Goal: Task Accomplishment & Management: Manage account settings

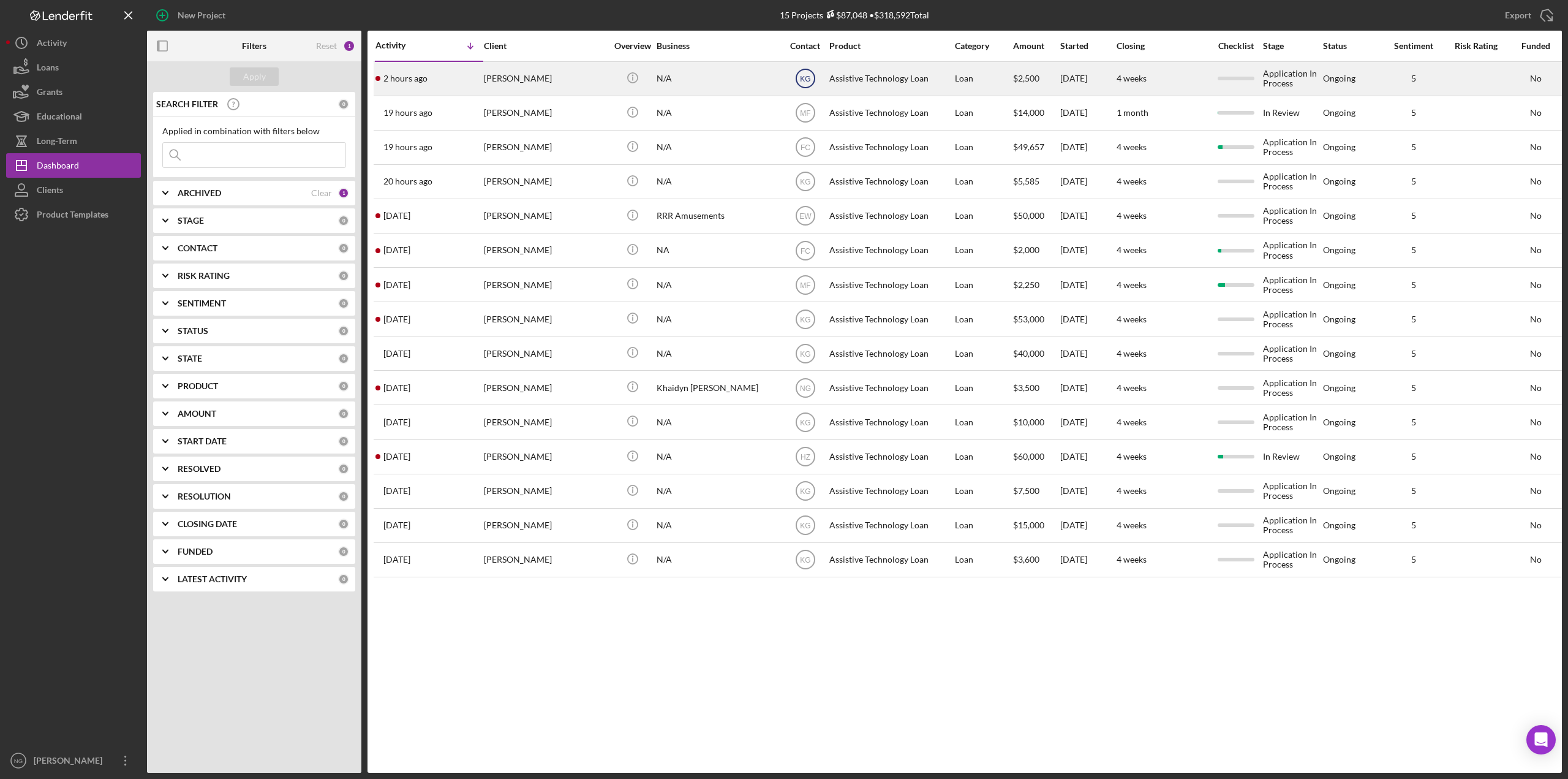
click at [808, 89] on icon "KG" at bounding box center [806, 78] width 31 height 31
click at [807, 82] on text "KG" at bounding box center [804, 78] width 10 height 8
click at [685, 76] on div "N/A" at bounding box center [718, 79] width 123 height 33
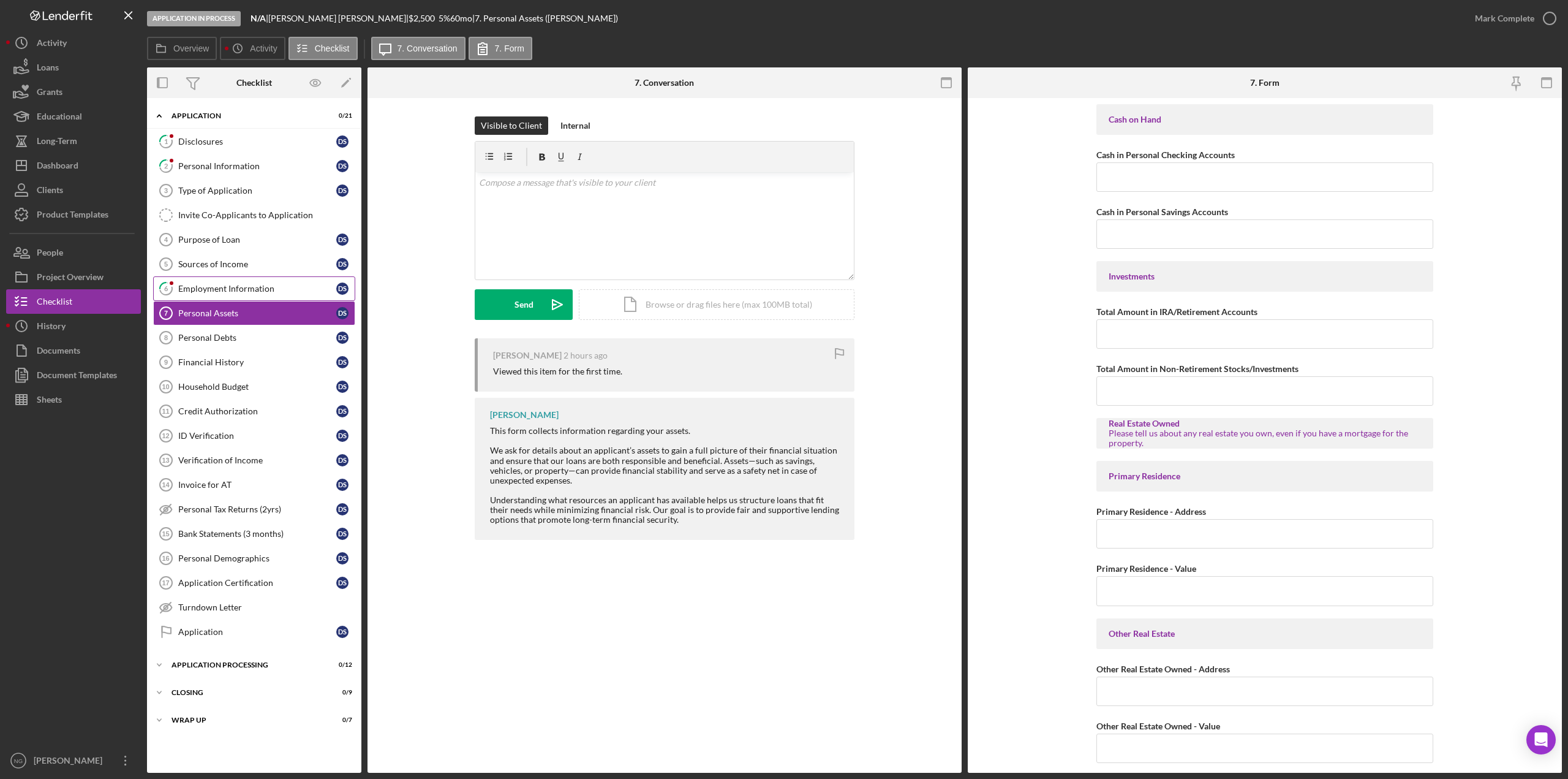
click at [233, 292] on div "Employment Information" at bounding box center [257, 288] width 158 height 10
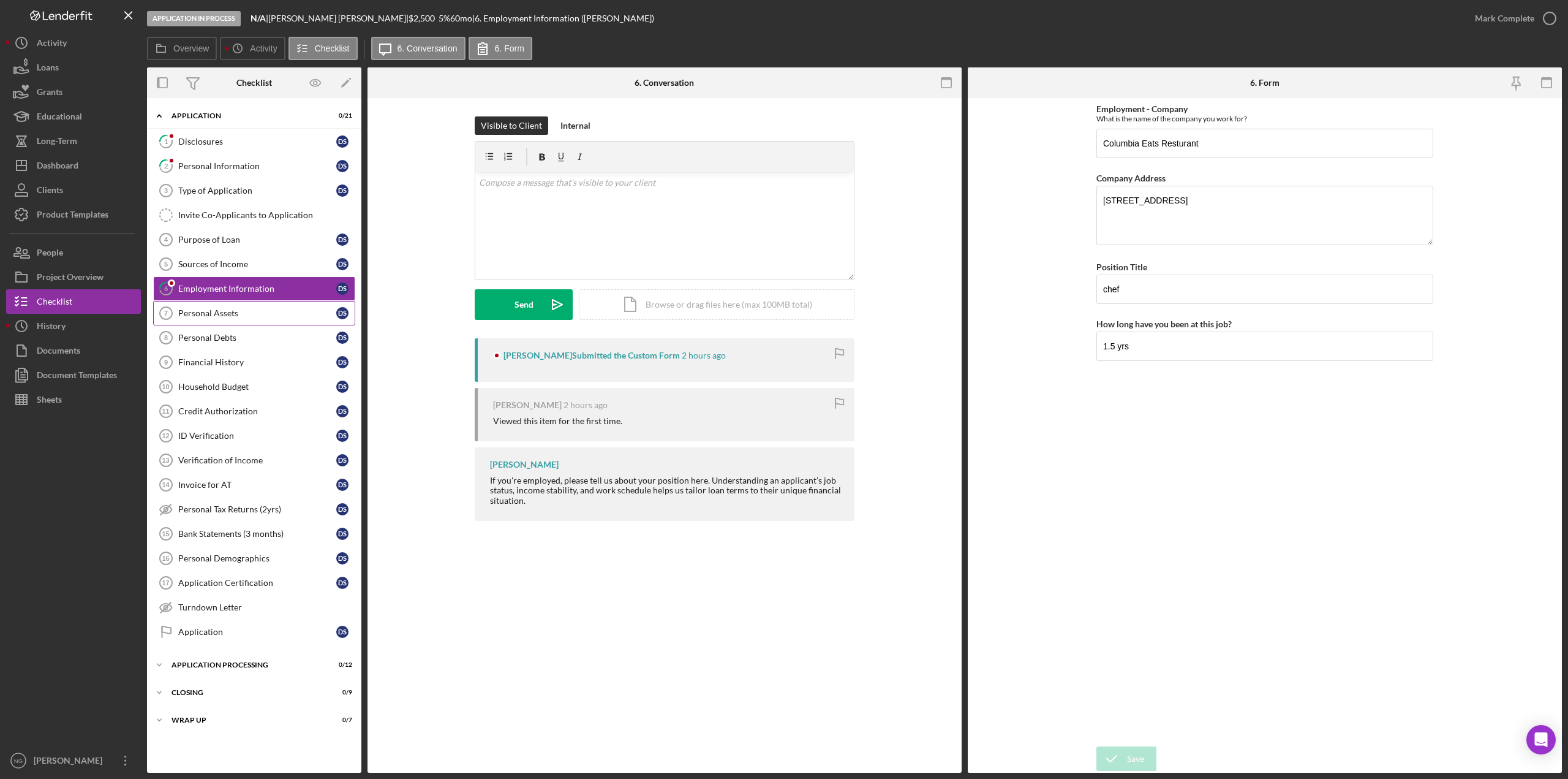
click at [238, 312] on div "Personal Assets" at bounding box center [257, 313] width 158 height 10
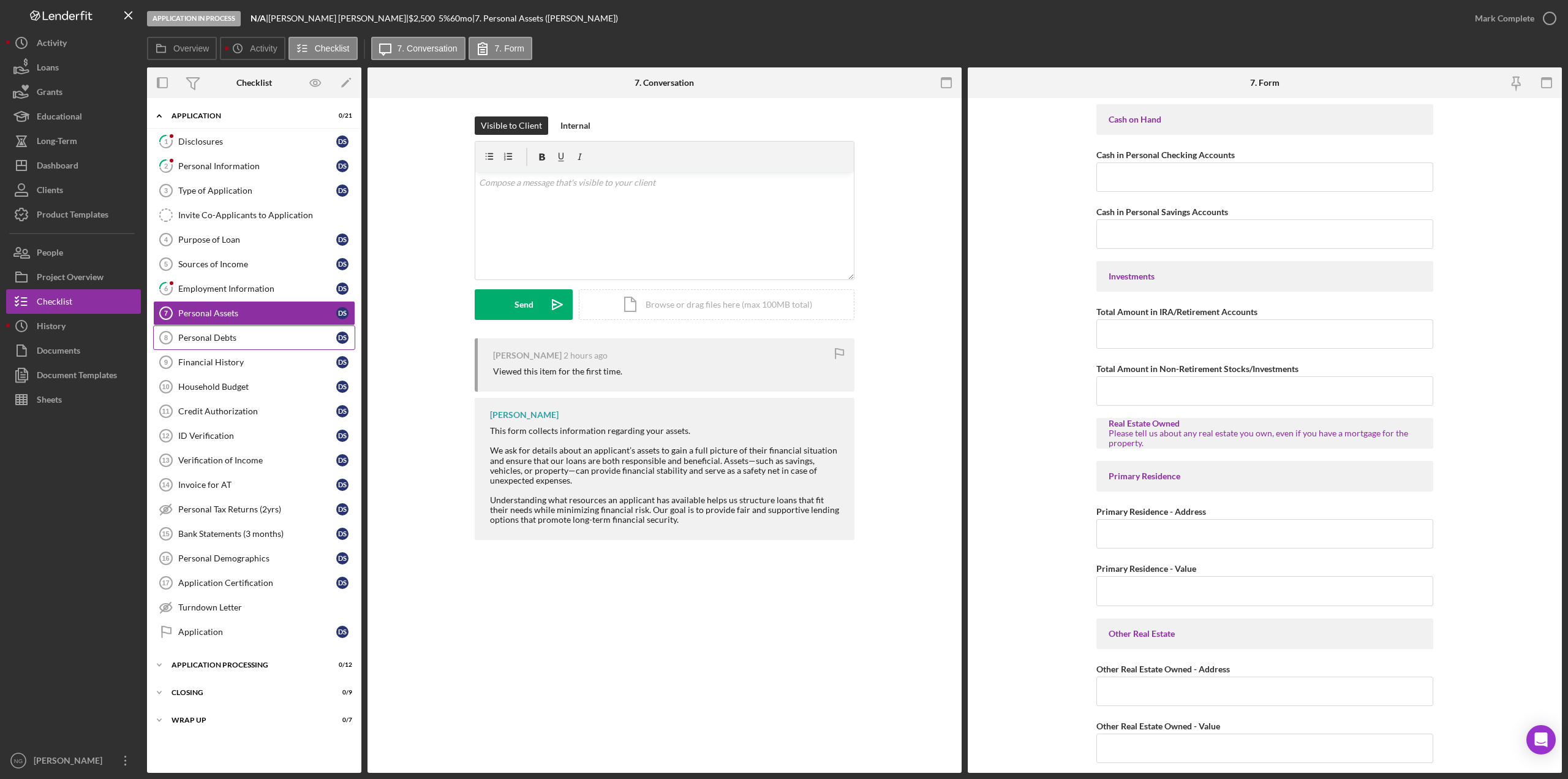
click at [241, 335] on div "Personal Debts" at bounding box center [257, 337] width 158 height 10
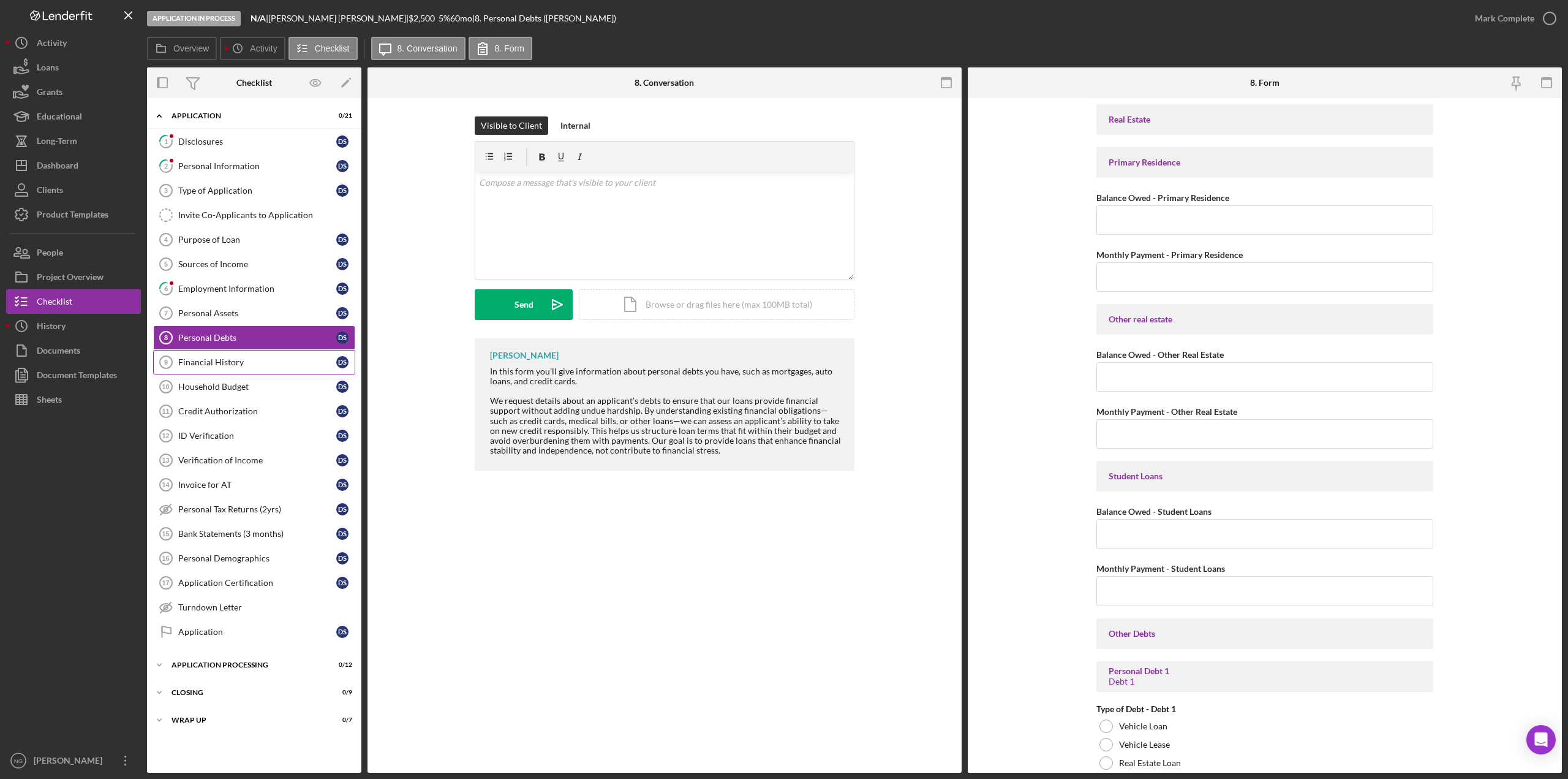
click at [233, 364] on div "Financial History" at bounding box center [257, 362] width 158 height 10
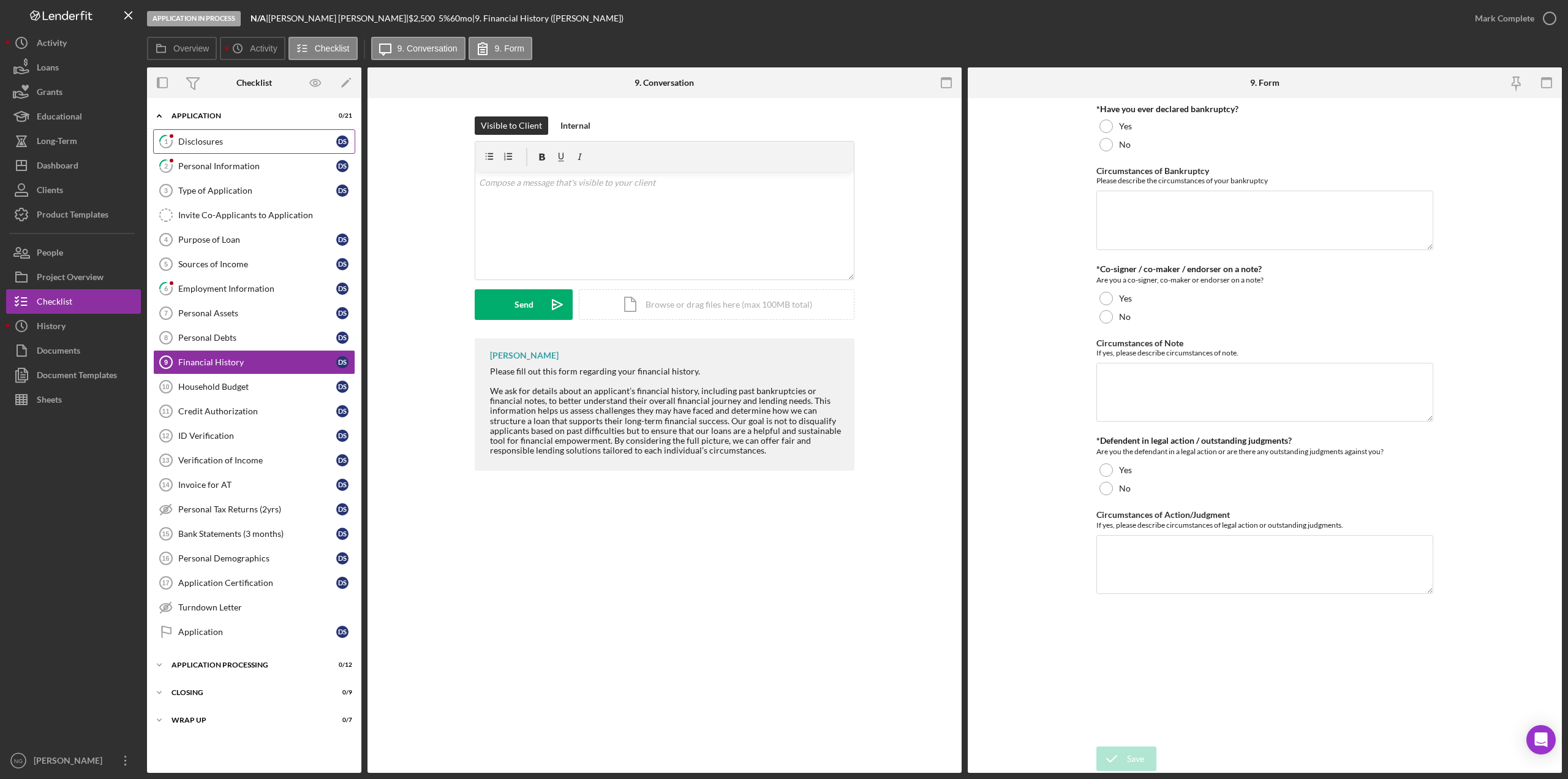
click at [241, 149] on link "1 Disclosures D S" at bounding box center [254, 141] width 202 height 25
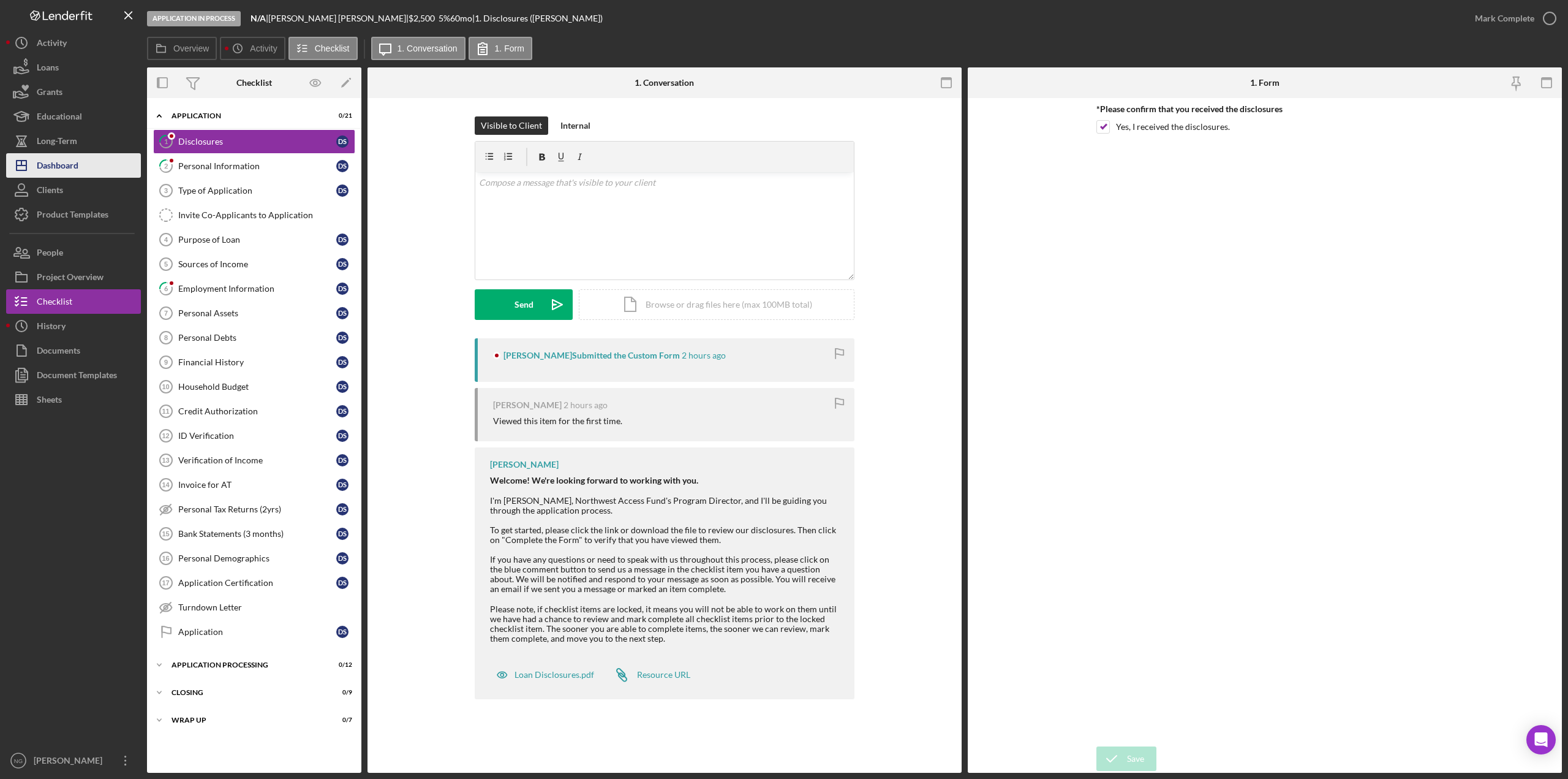
click at [59, 165] on div "Dashboard" at bounding box center [57, 167] width 42 height 27
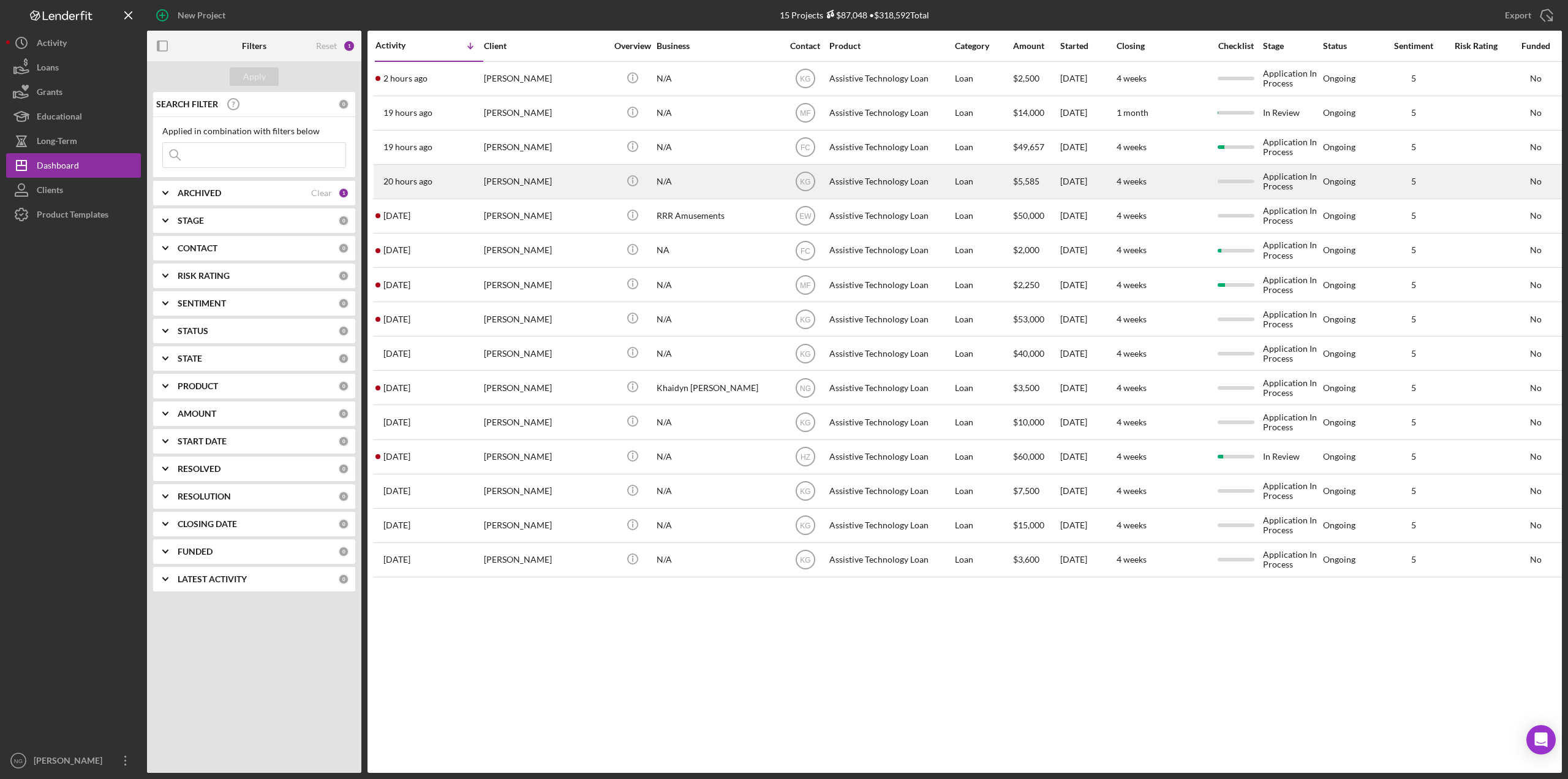
click at [494, 182] on div "[PERSON_NAME]" at bounding box center [544, 182] width 123 height 33
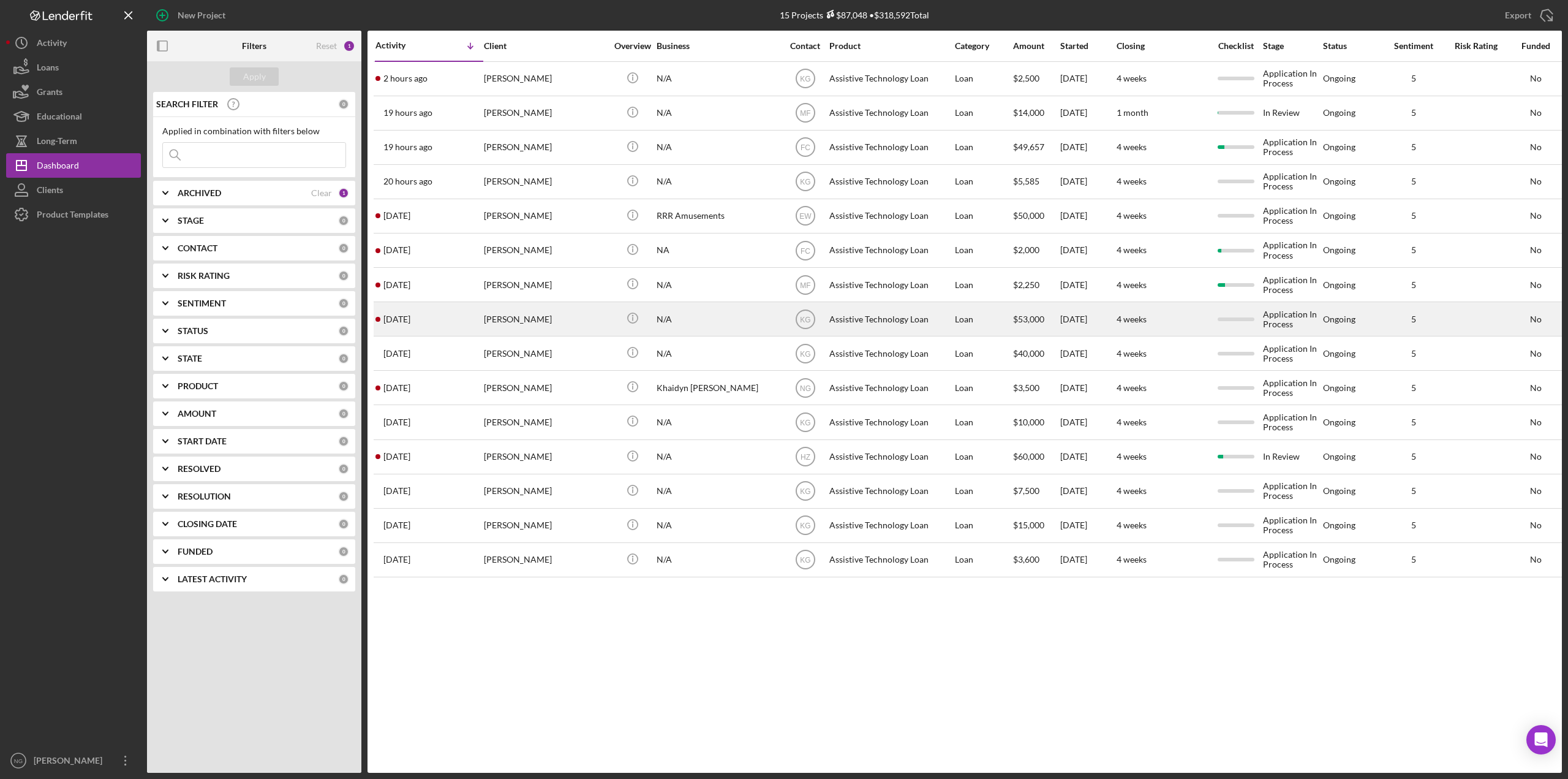
click at [555, 321] on div "[PERSON_NAME]" at bounding box center [544, 319] width 123 height 33
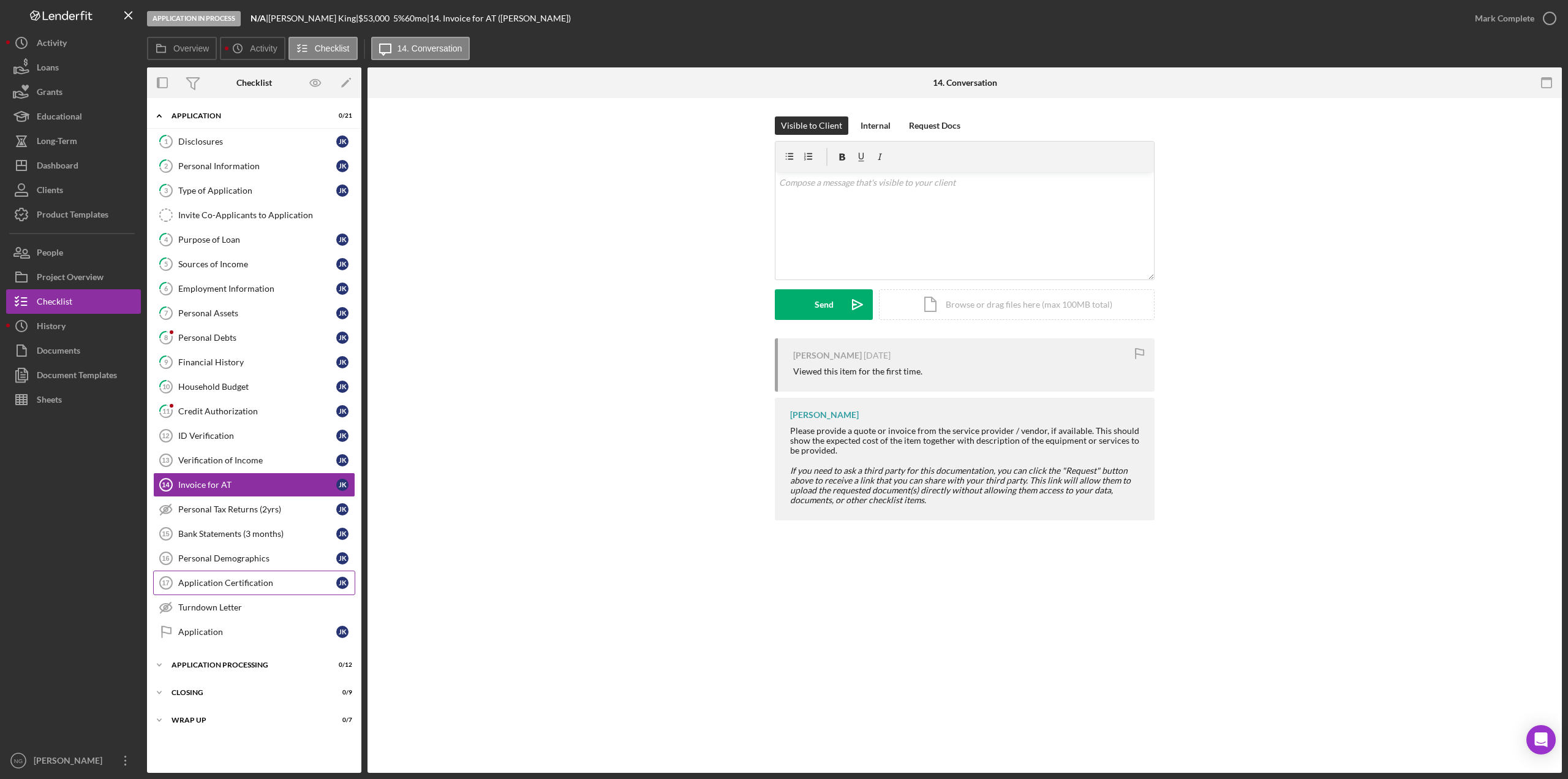
click at [238, 586] on div "Application Certification" at bounding box center [257, 583] width 158 height 10
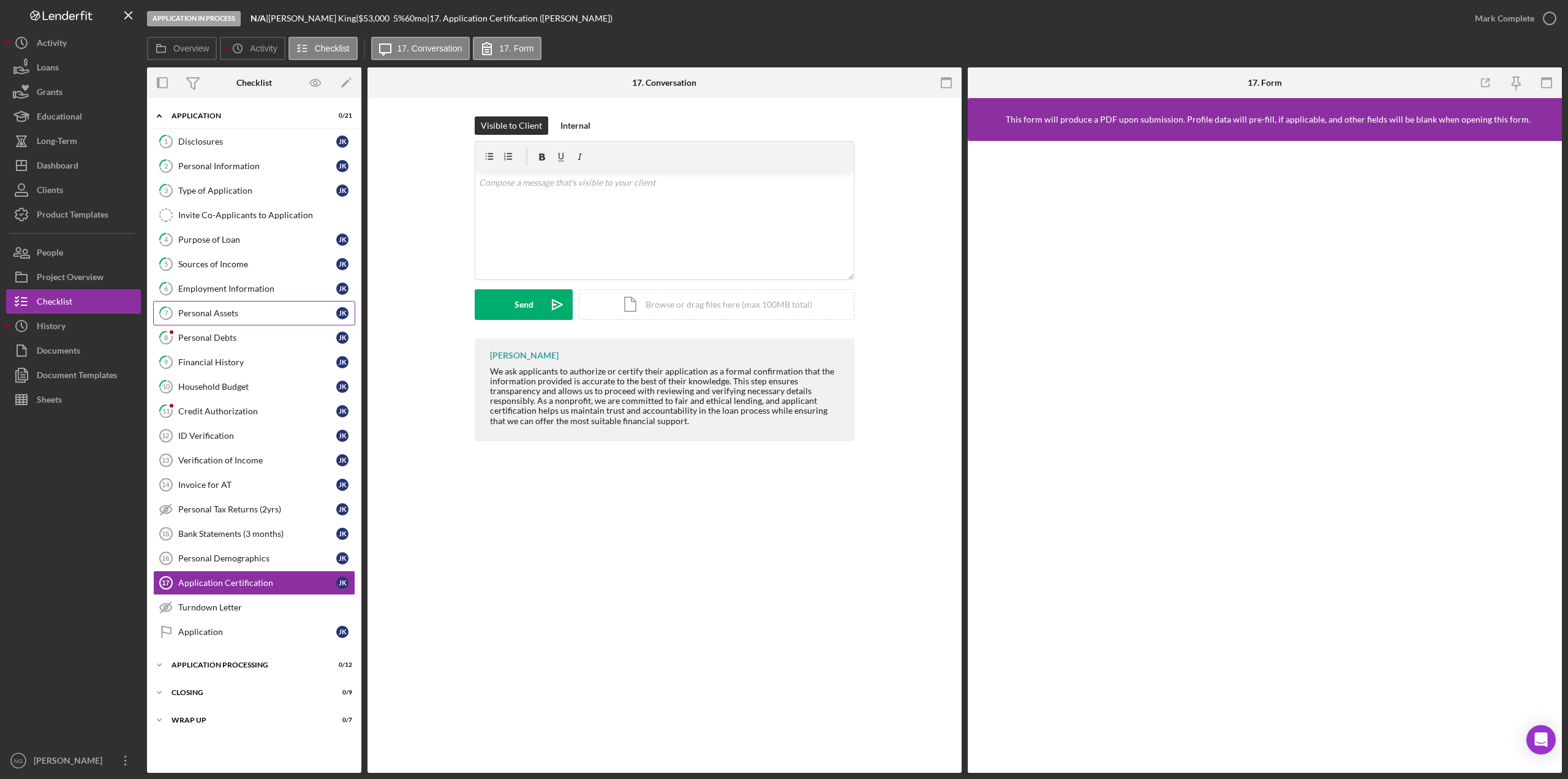
click at [262, 308] on div "Personal Assets" at bounding box center [257, 313] width 158 height 10
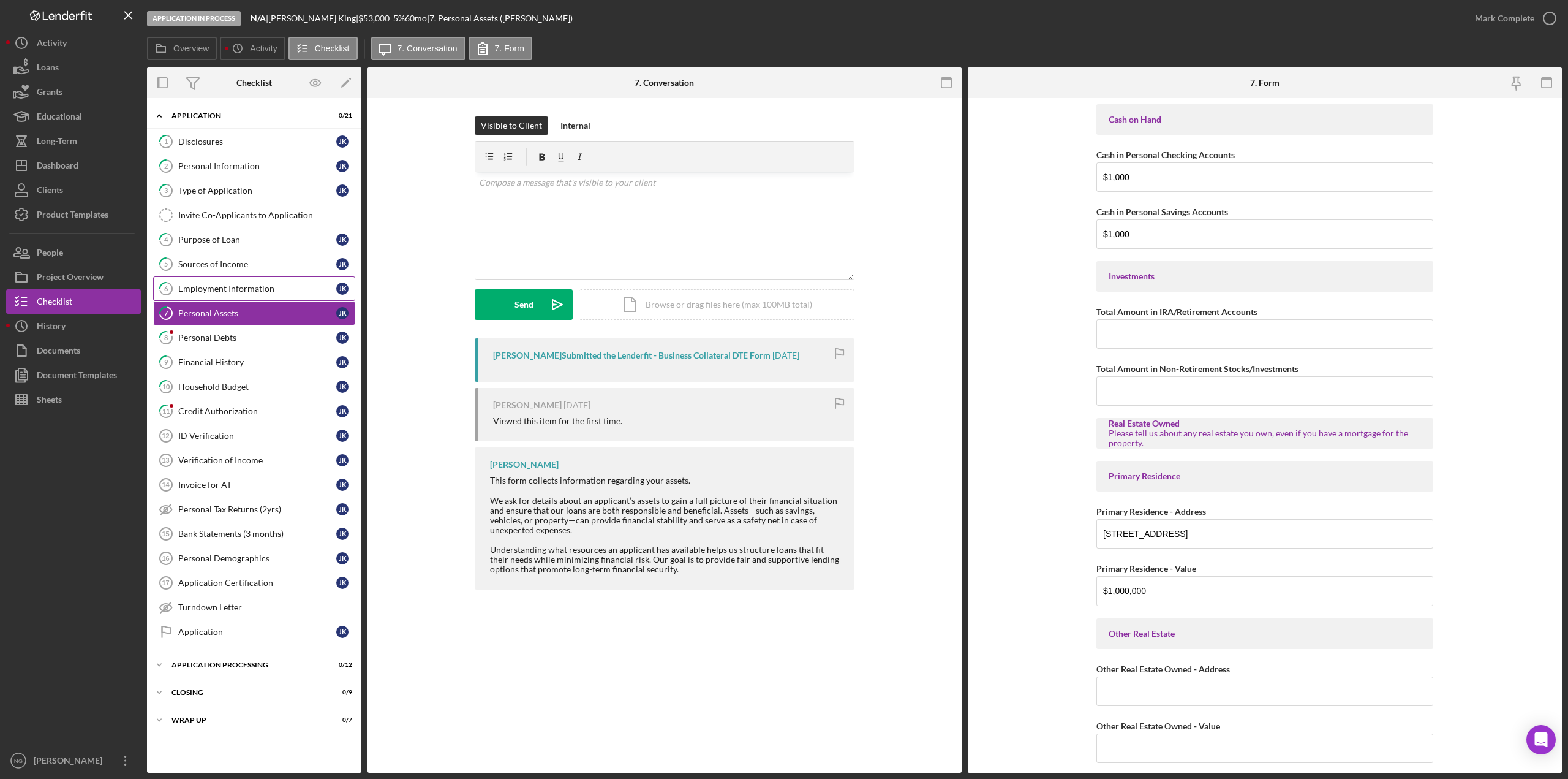
click at [269, 287] on div "Employment Information" at bounding box center [257, 288] width 158 height 10
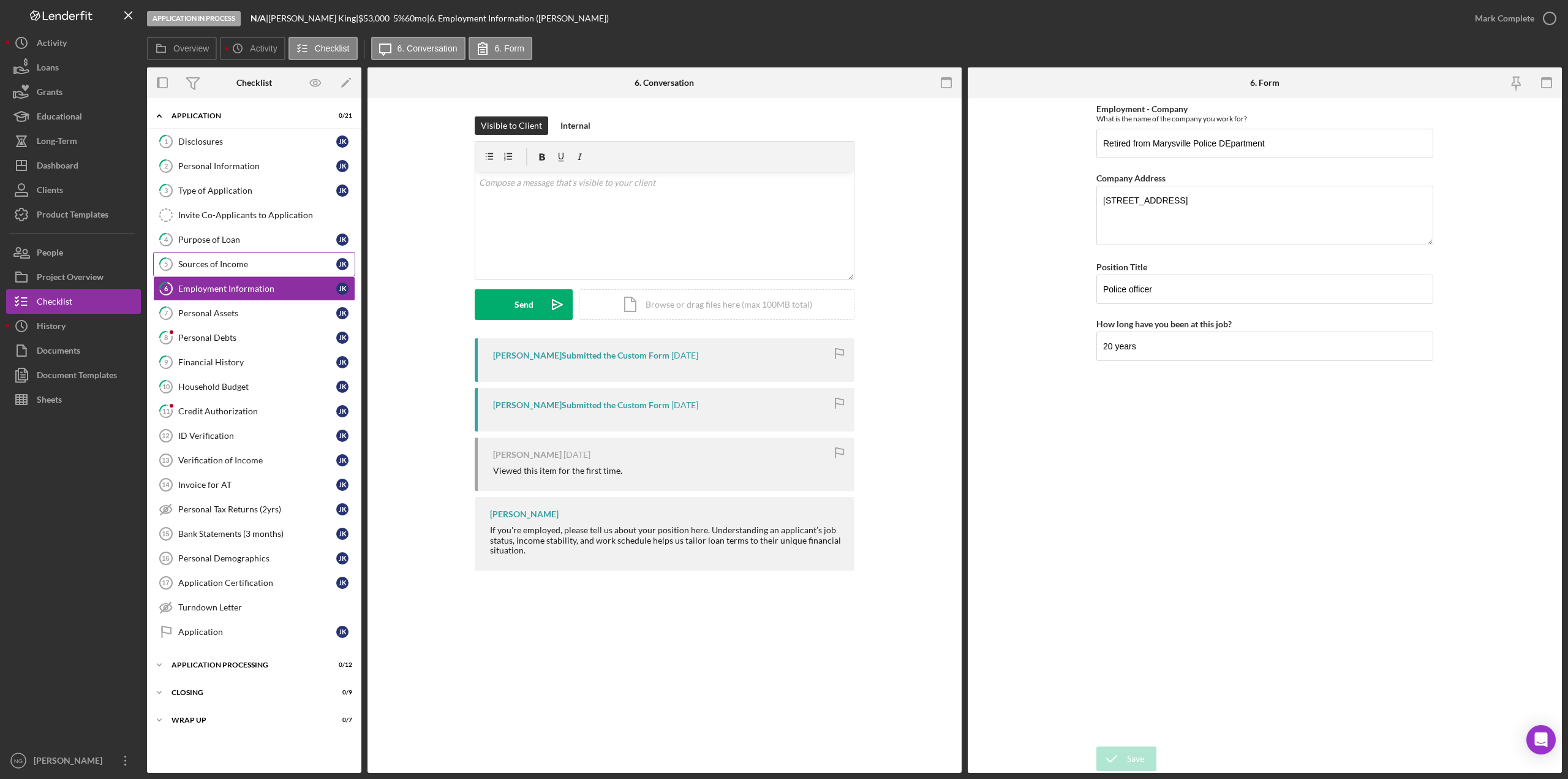
click at [277, 261] on div "Sources of Income" at bounding box center [257, 264] width 158 height 10
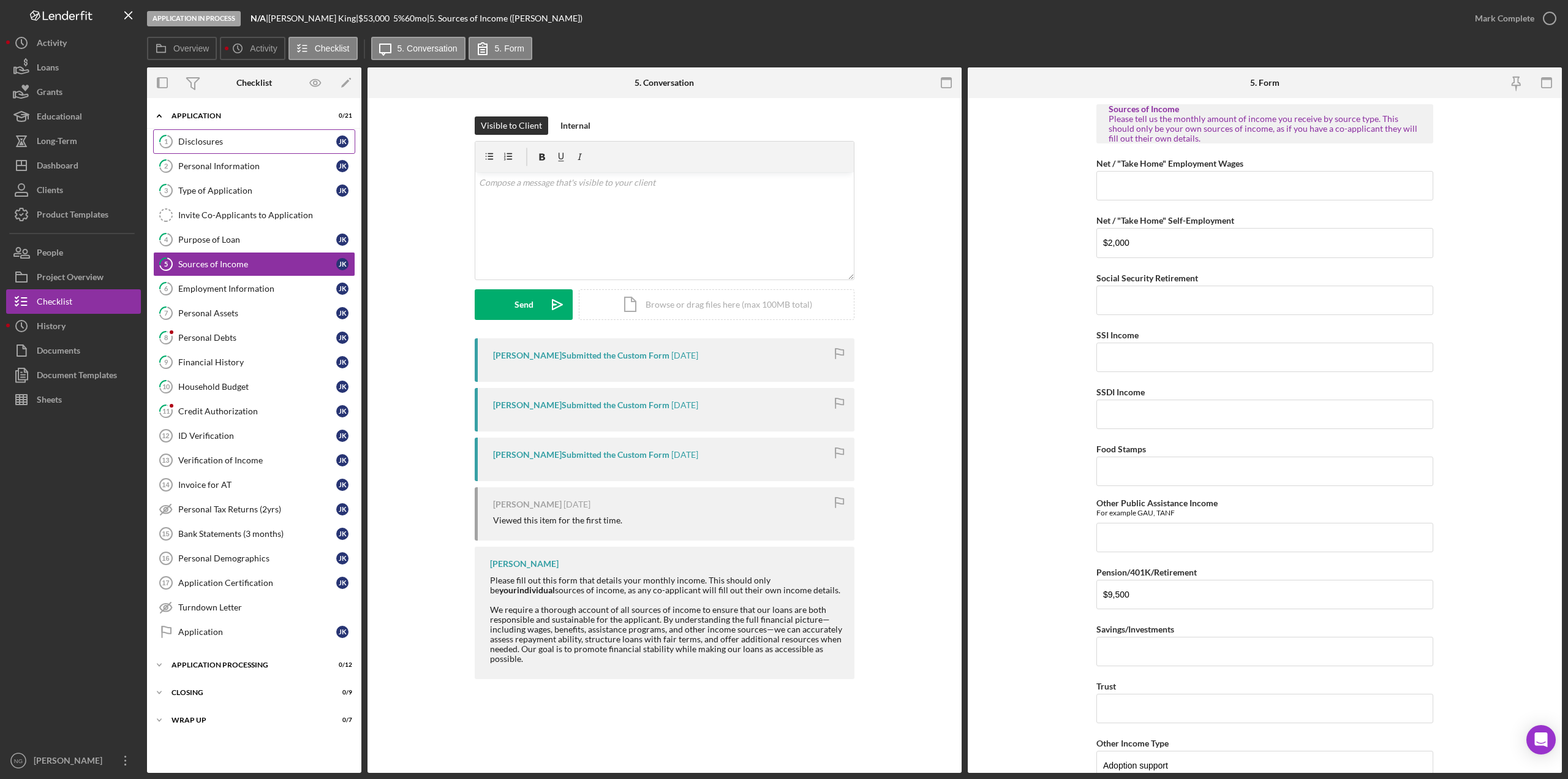
click at [232, 141] on div "Disclosures" at bounding box center [257, 141] width 158 height 10
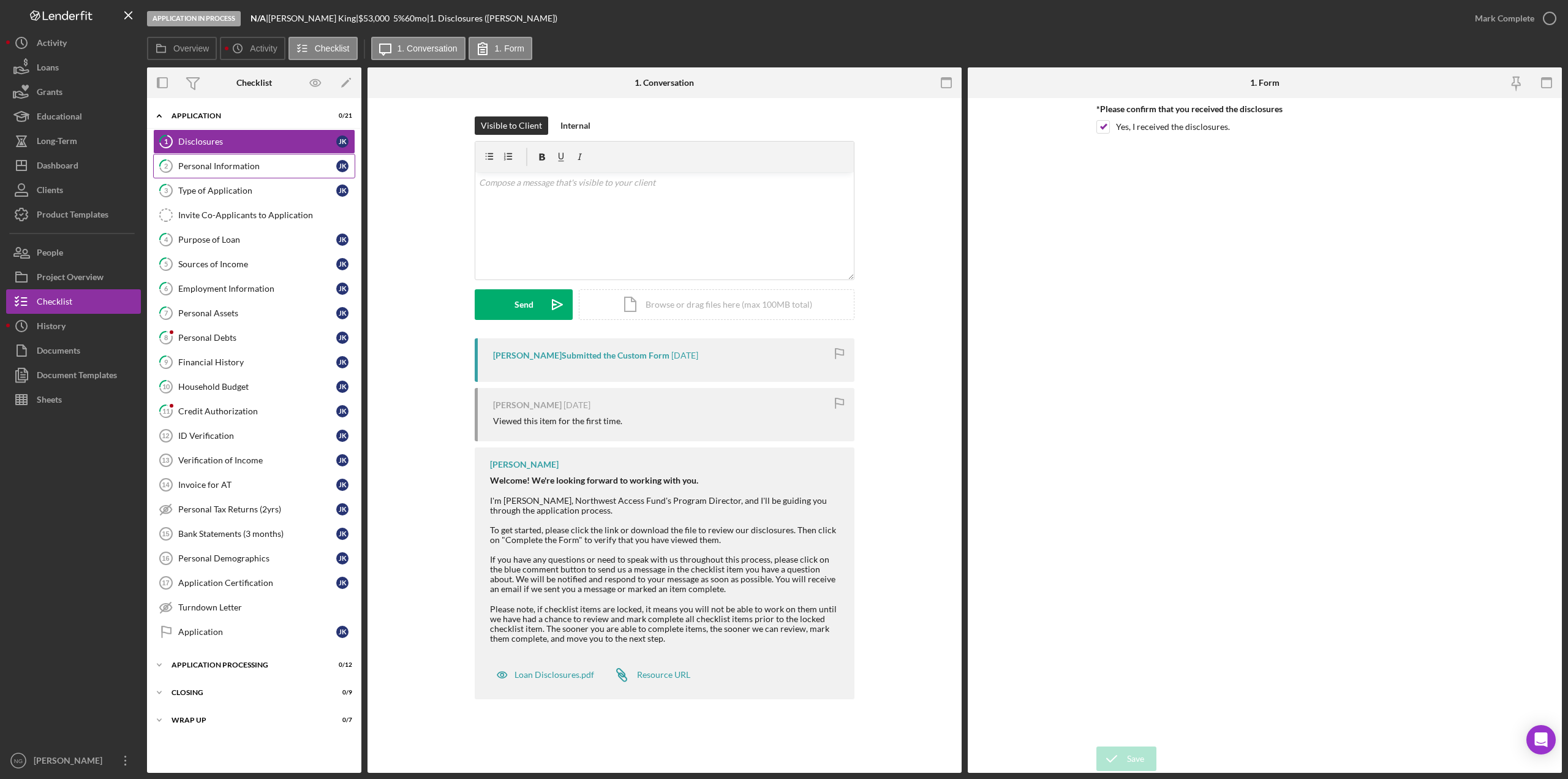
click at [236, 161] on div "Personal Information" at bounding box center [257, 165] width 158 height 10
